Goal: Information Seeking & Learning: Learn about a topic

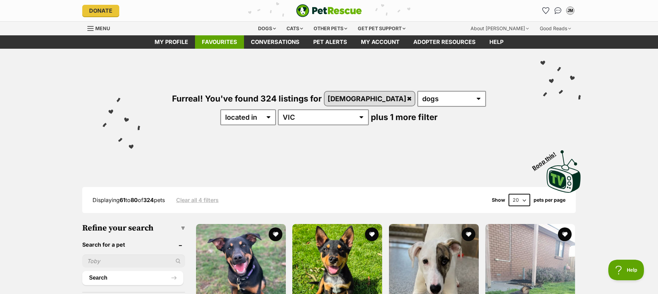
click at [221, 41] on link "Favourites" at bounding box center [219, 41] width 49 height 13
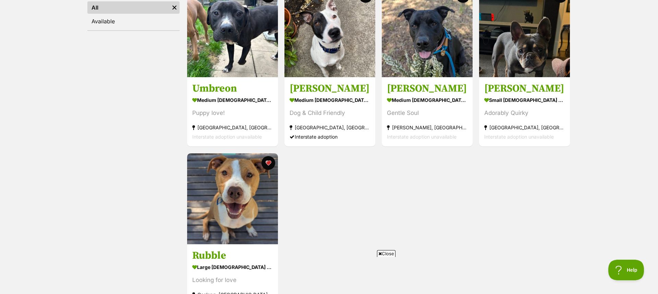
scroll to position [154, 0]
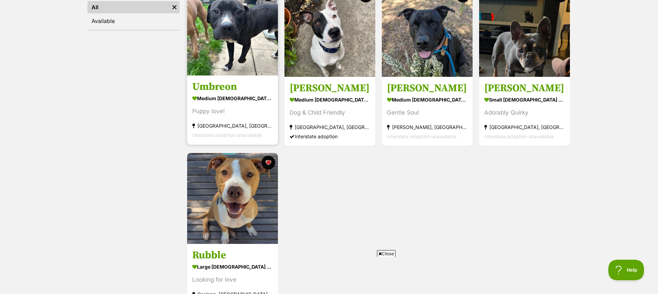
click at [209, 84] on h3 "Umbreon" at bounding box center [232, 87] width 81 height 13
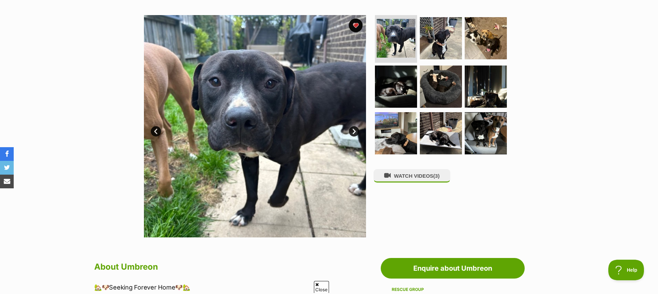
scroll to position [129, 0]
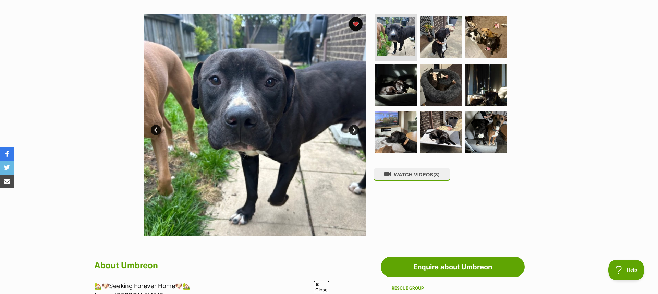
click at [355, 128] on link "Next" at bounding box center [354, 130] width 10 height 10
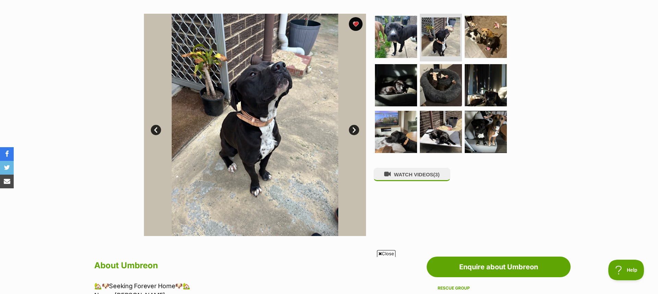
scroll to position [118, 0]
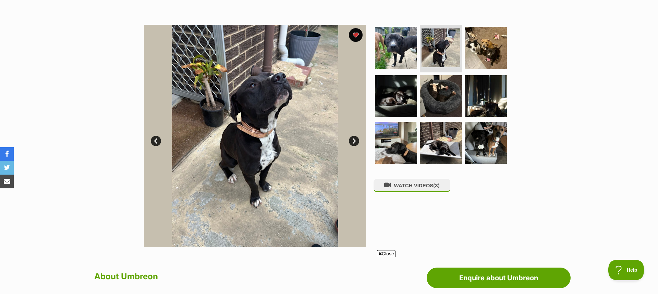
click at [355, 128] on img at bounding box center [255, 136] width 222 height 222
click at [352, 139] on link "Next" at bounding box center [354, 141] width 10 height 10
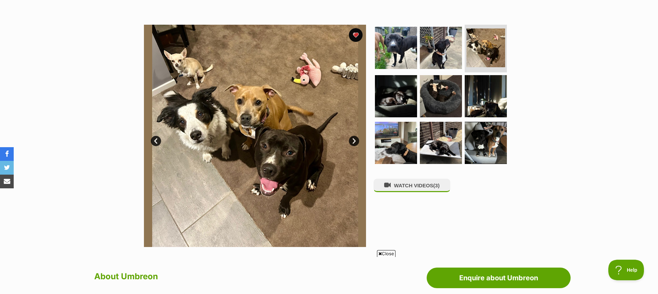
click at [353, 141] on link "Next" at bounding box center [354, 141] width 10 height 10
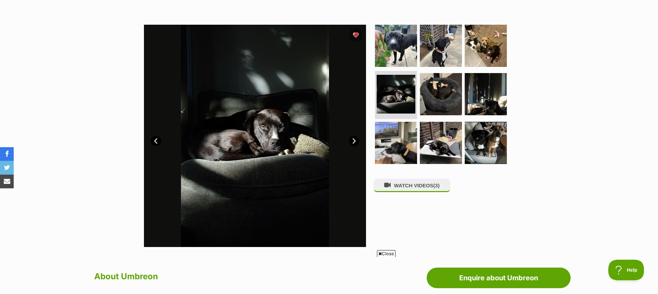
click at [152, 141] on link "Prev" at bounding box center [156, 141] width 10 height 10
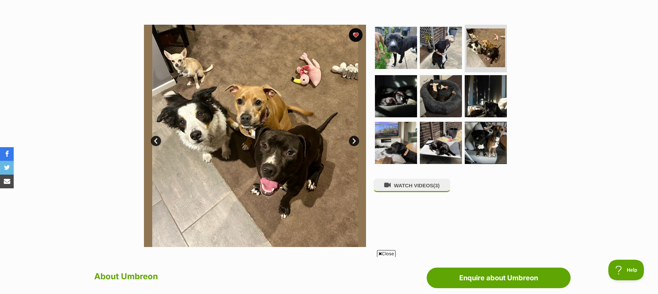
click at [351, 141] on link "Next" at bounding box center [354, 141] width 10 height 10
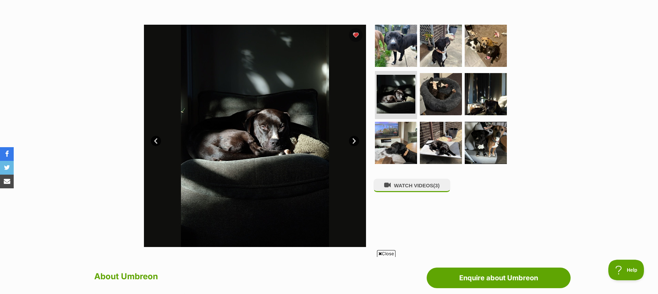
click at [351, 141] on link "Next" at bounding box center [354, 141] width 10 height 10
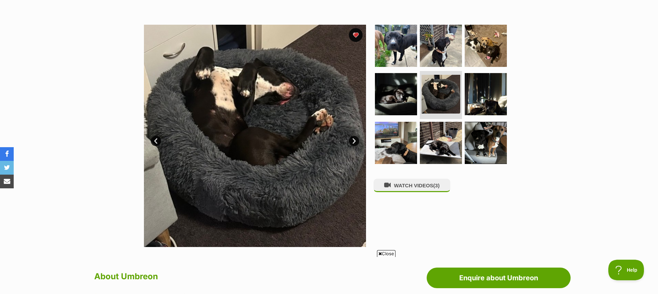
click at [351, 141] on link "Next" at bounding box center [354, 141] width 10 height 10
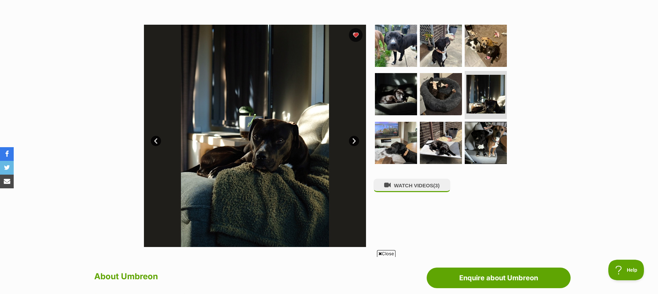
click at [351, 141] on link "Next" at bounding box center [354, 141] width 10 height 10
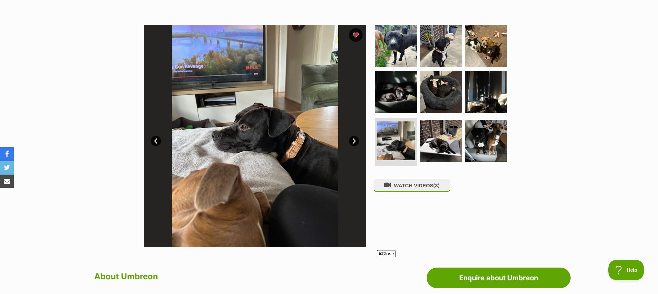
click at [351, 141] on link "Next" at bounding box center [354, 141] width 10 height 10
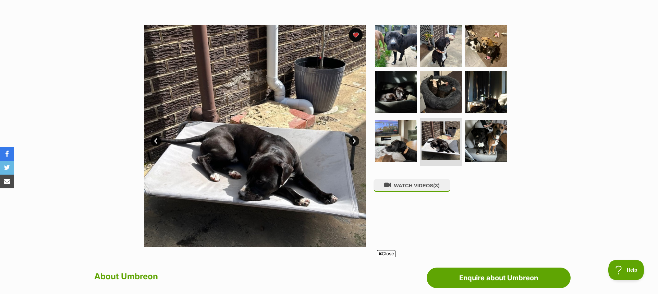
click at [351, 141] on link "Next" at bounding box center [354, 141] width 10 height 10
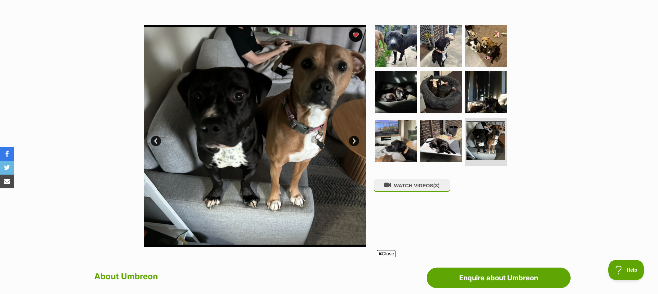
click at [351, 141] on link "Next" at bounding box center [354, 141] width 10 height 10
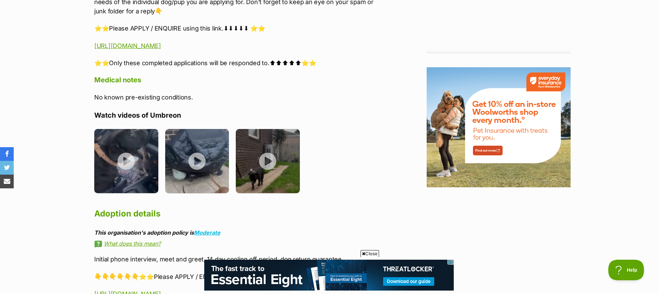
scroll to position [777, 0]
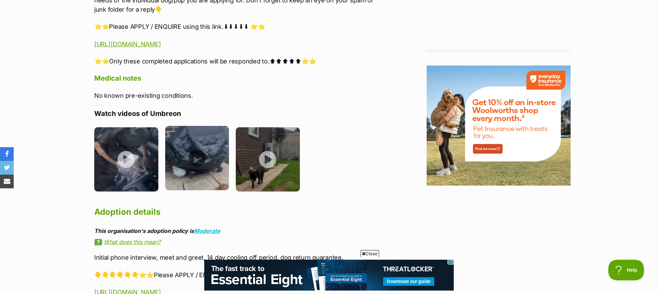
click at [189, 160] on img at bounding box center [197, 158] width 64 height 64
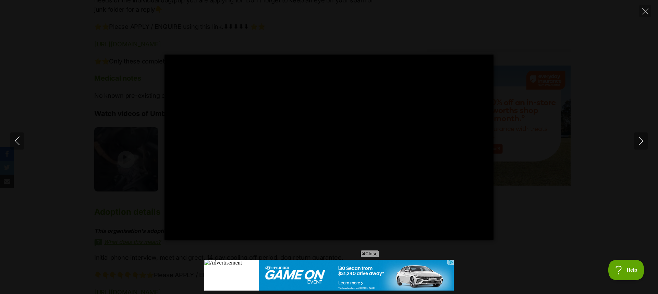
scroll to position [0, 0]
type input "100"
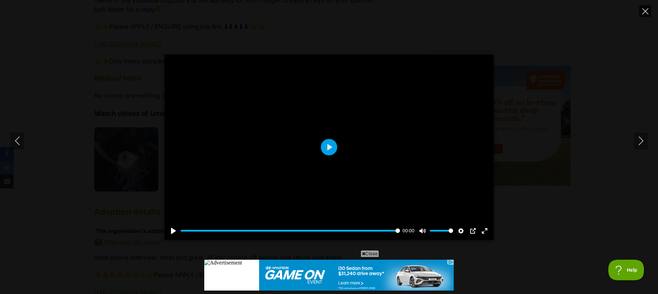
click at [644, 10] on icon "Close" at bounding box center [646, 11] width 6 height 6
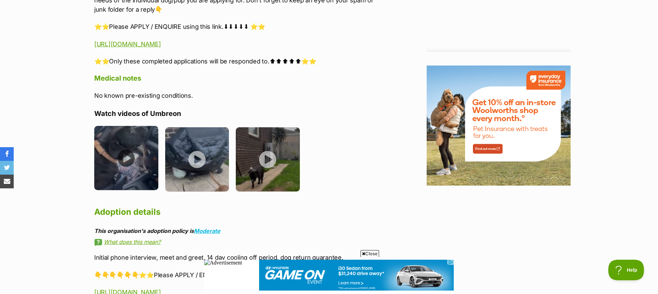
scroll to position [778, 0]
click at [140, 166] on img at bounding box center [126, 158] width 64 height 64
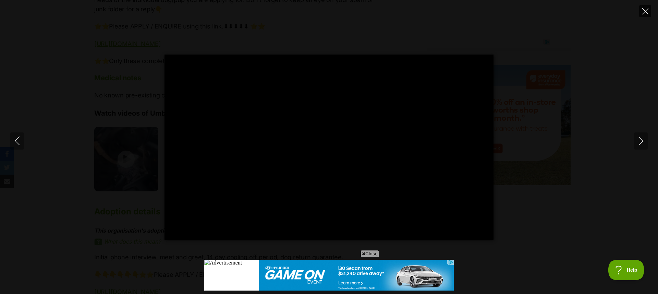
scroll to position [0, 0]
type input "100"
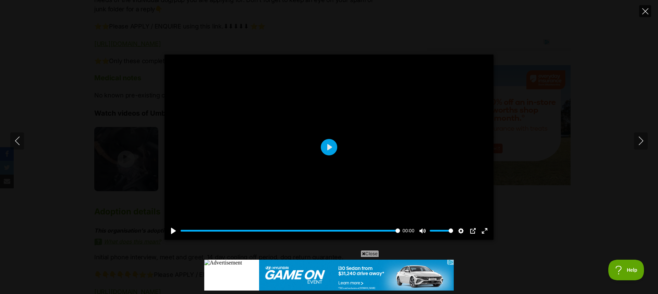
click at [643, 10] on icon "Close" at bounding box center [646, 11] width 6 height 6
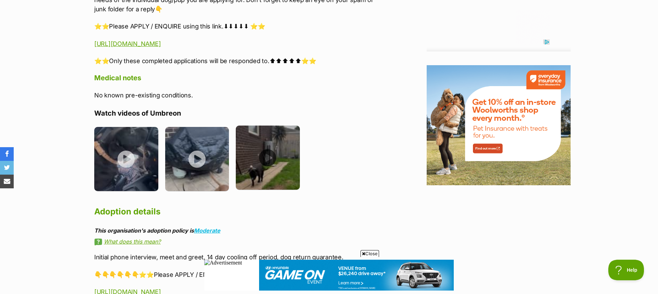
click at [261, 162] on img at bounding box center [268, 158] width 64 height 64
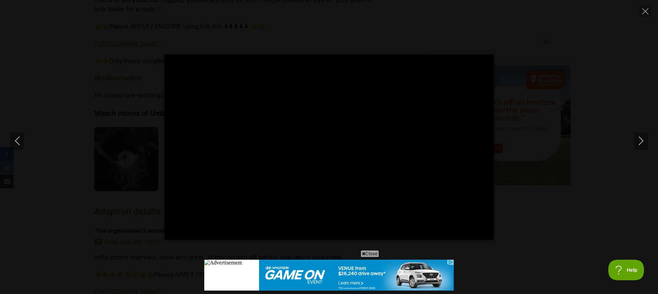
type input "100"
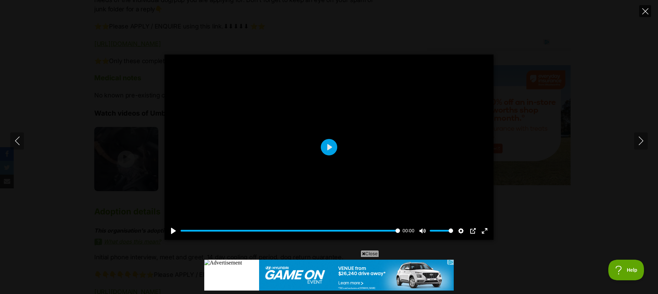
click at [642, 12] on button "Close" at bounding box center [646, 11] width 12 height 12
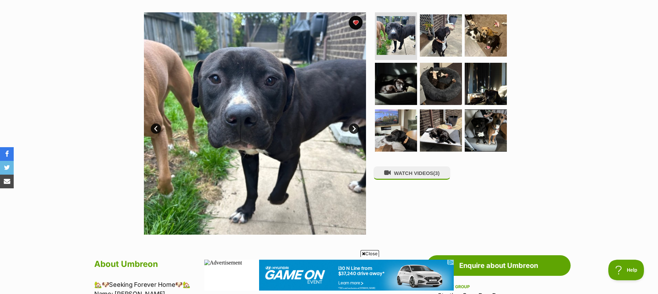
scroll to position [130, 0]
